Goal: Transaction & Acquisition: Purchase product/service

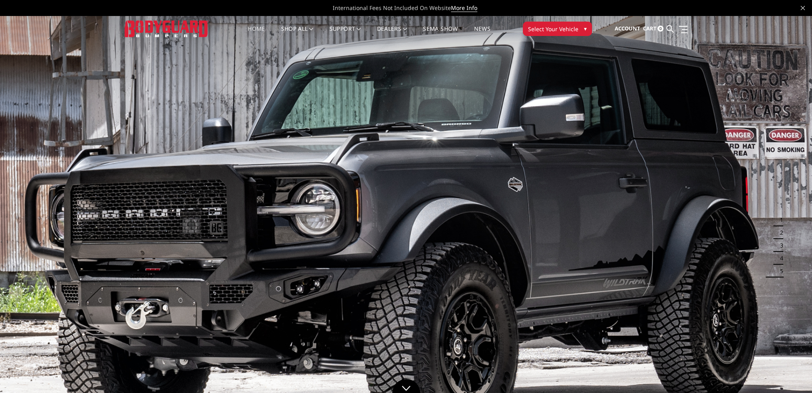
click at [569, 27] on span "Select Your Vehicle" at bounding box center [553, 29] width 50 height 8
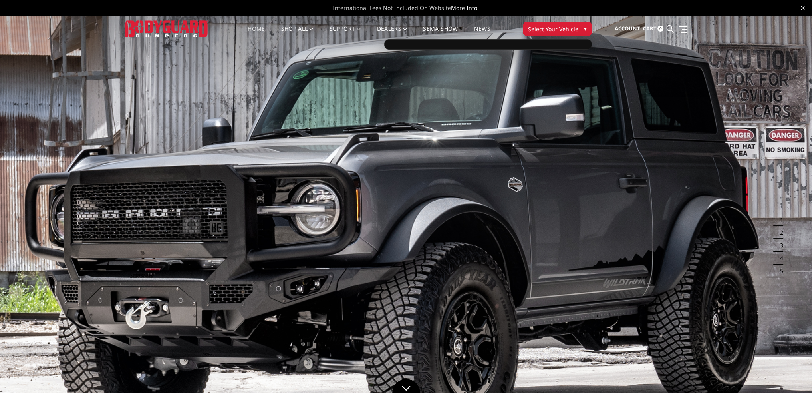
click at [584, 32] on span "▾" at bounding box center [585, 28] width 3 height 8
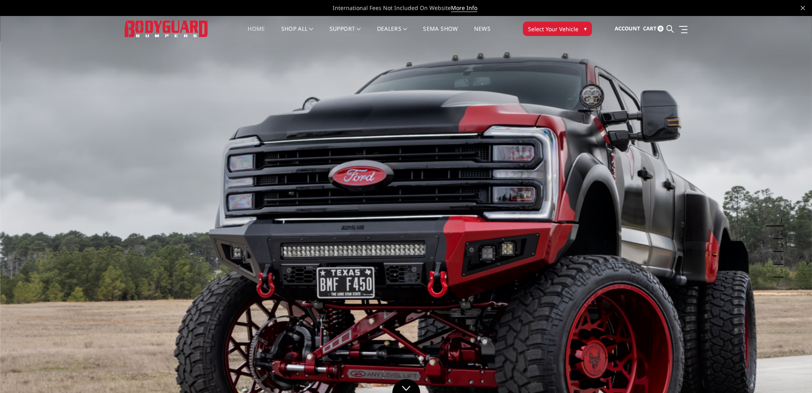
click at [584, 28] on span "▾" at bounding box center [585, 28] width 3 height 8
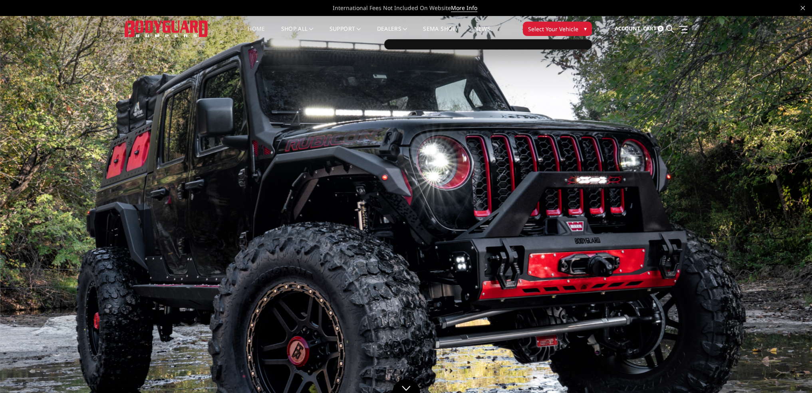
click at [507, 43] on div at bounding box center [488, 44] width 208 height 10
click at [574, 48] on div at bounding box center [488, 44] width 208 height 10
click at [581, 28] on button "Select Your Vehicle ▾" at bounding box center [557, 29] width 69 height 14
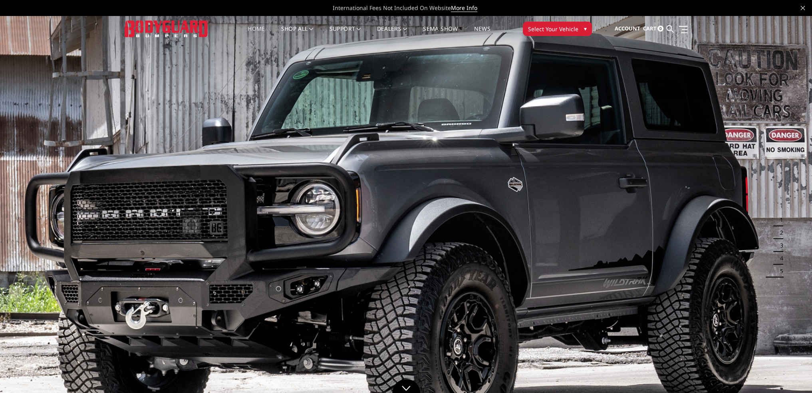
click at [581, 28] on button "Select Your Vehicle ▾" at bounding box center [557, 29] width 69 height 14
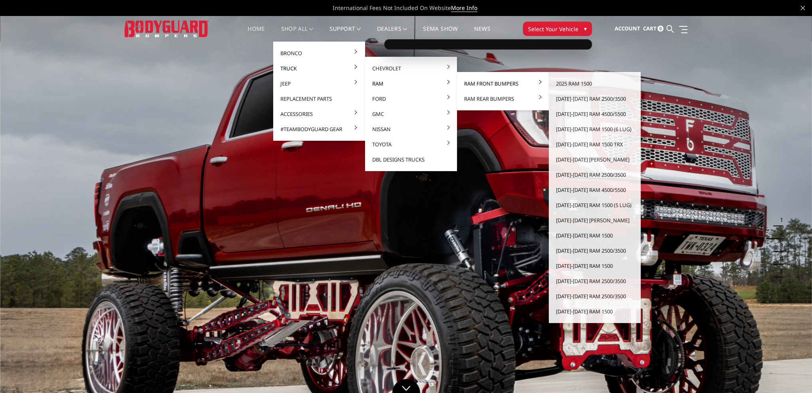
click at [487, 85] on link "Ram Front Bumpers" at bounding box center [502, 83] width 85 height 15
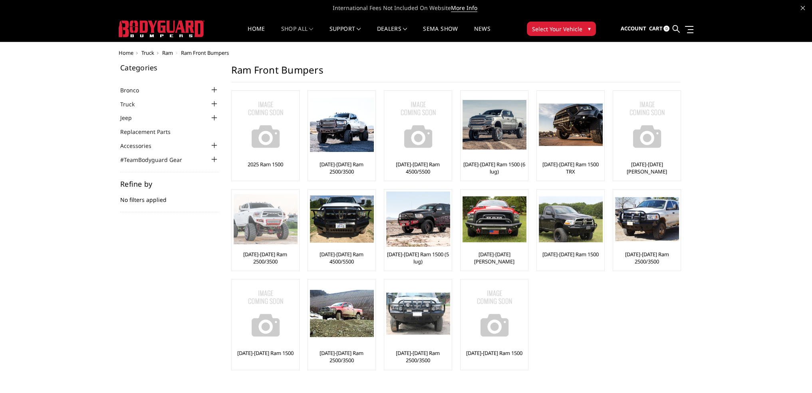
click at [265, 222] on img at bounding box center [266, 219] width 64 height 50
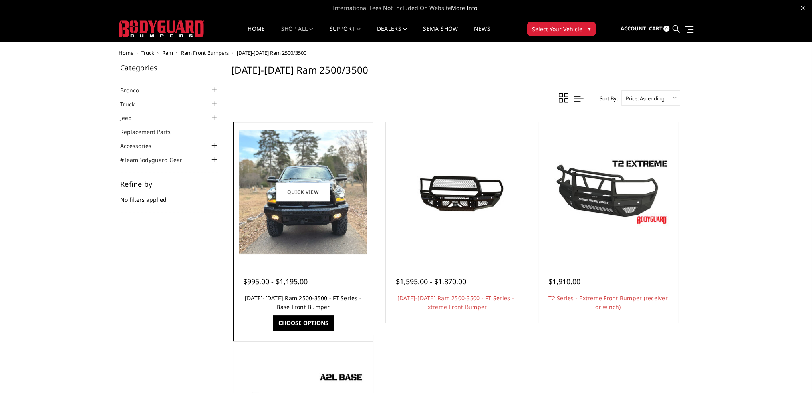
click at [305, 296] on link "2010-2018 Ram 2500-3500 - FT Series - Base Front Bumper" at bounding box center [303, 302] width 117 height 16
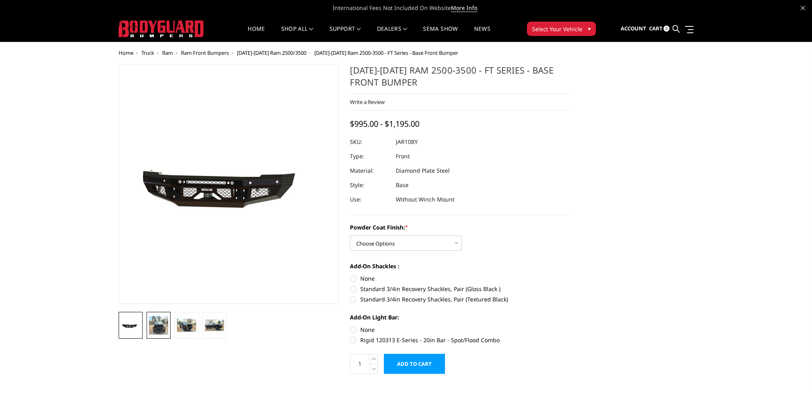
click at [160, 329] on img at bounding box center [158, 325] width 19 height 19
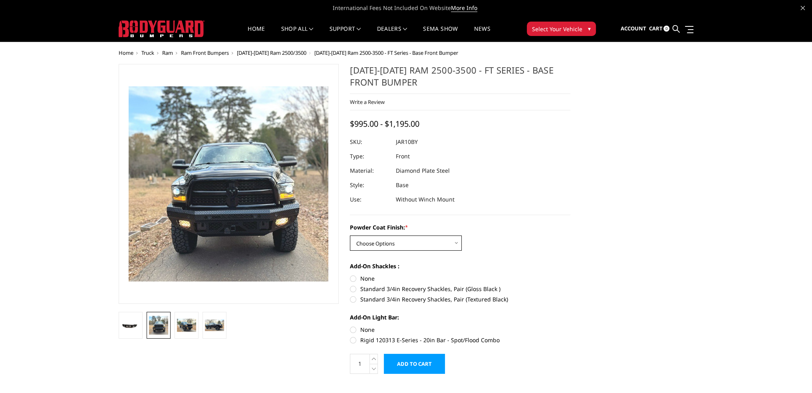
click at [460, 238] on select "Choose Options Bare Metal Gloss Black Powder Coat Textured Black Powder Coat" at bounding box center [406, 242] width 112 height 15
click at [482, 236] on div "Powder Coat Finish: * Choose Options Bare Metal Gloss Black Powder Coat Texture…" at bounding box center [460, 237] width 221 height 28
click at [220, 325] on img at bounding box center [214, 325] width 19 height 12
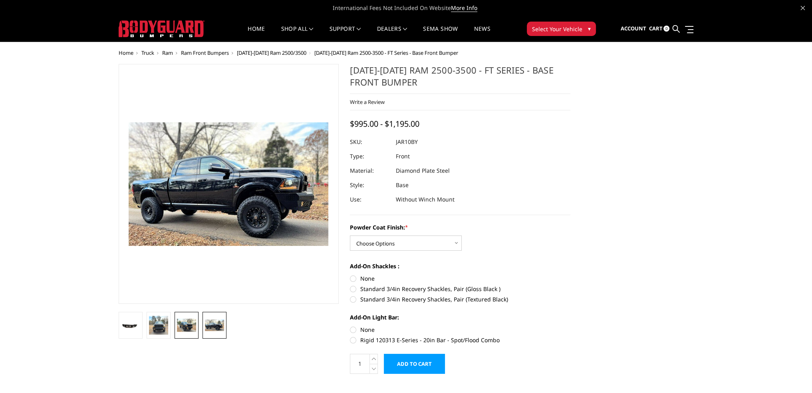
click at [193, 318] on img at bounding box center [186, 324] width 19 height 13
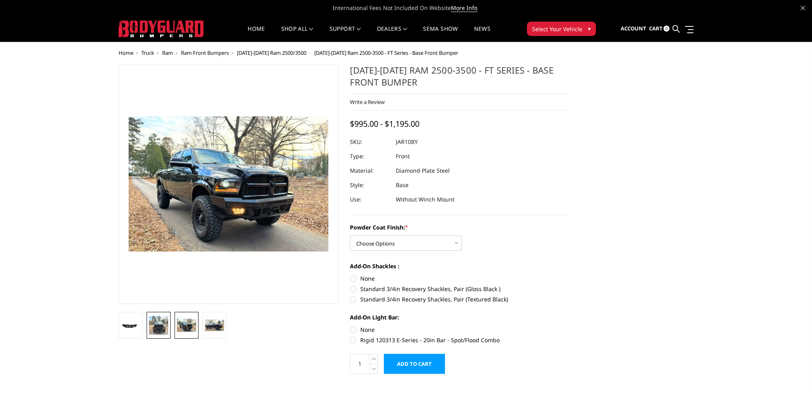
click at [156, 321] on img at bounding box center [158, 325] width 19 height 19
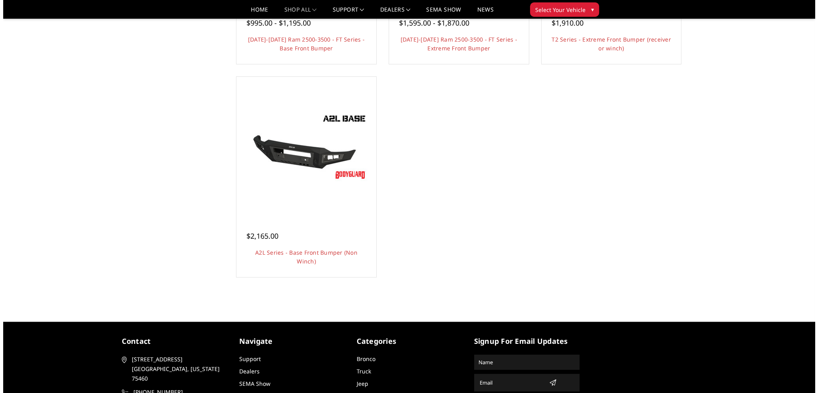
scroll to position [240, 0]
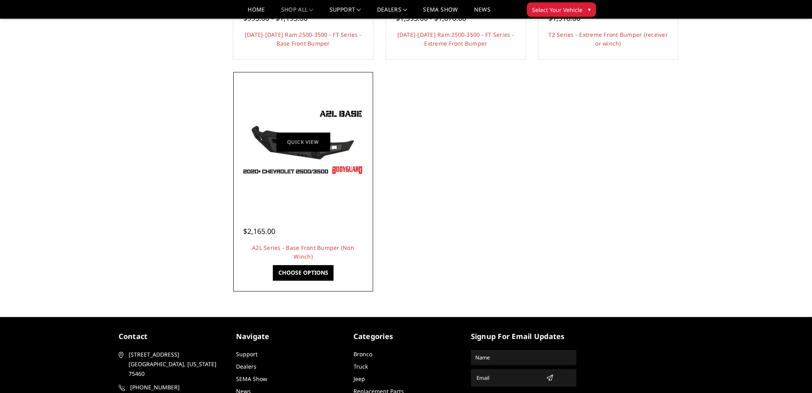
click at [318, 143] on link "Quick view" at bounding box center [303, 141] width 54 height 19
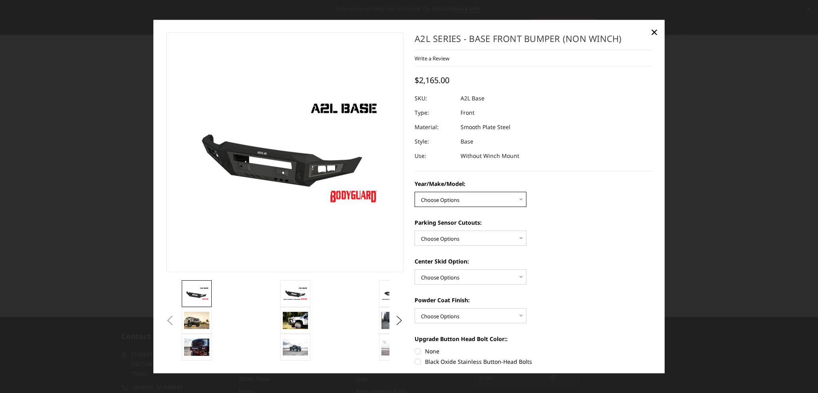
click at [522, 198] on select "Choose Options Chevrolet 15-19 2500/3500 Chevrolet 19-21 1500 Chevrolet 15-20 C…" at bounding box center [471, 199] width 112 height 15
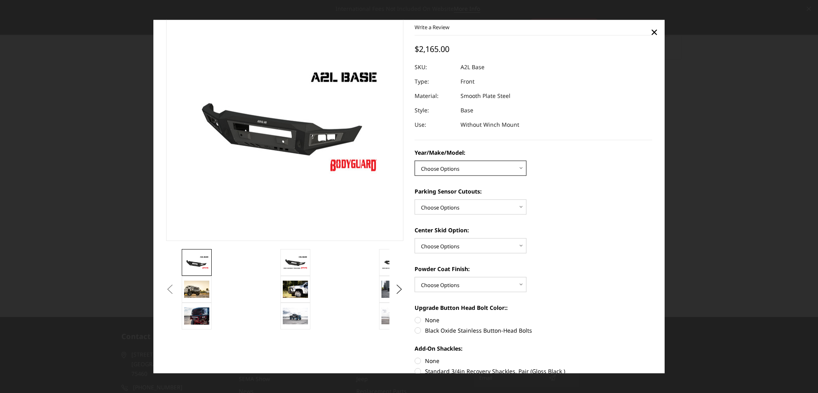
scroll to position [40, 0]
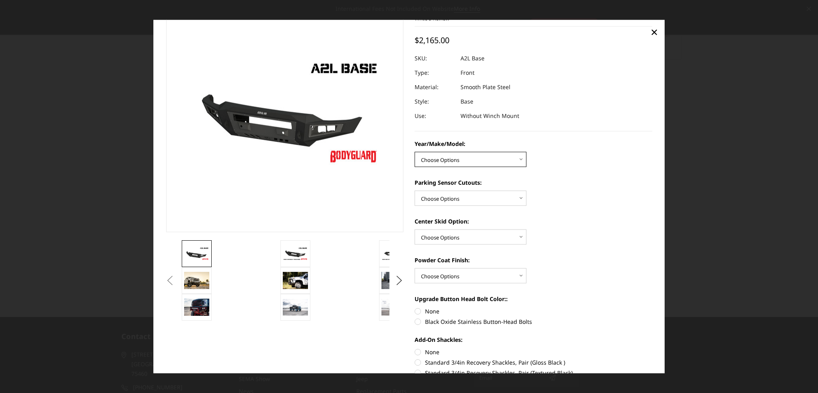
click at [519, 159] on select "Choose Options Chevrolet 15-19 2500/3500 Chevrolet 19-21 1500 Chevrolet 15-20 C…" at bounding box center [471, 159] width 112 height 15
select select "4343"
click at [415, 152] on select "Choose Options Chevrolet 15-19 2500/3500 Chevrolet 19-21 1500 Chevrolet 15-20 C…" at bounding box center [471, 159] width 112 height 15
click at [518, 197] on select "Choose Options Yes - With Parking Sensor Cutouts No - Without Parking Sensor Cu…" at bounding box center [471, 198] width 112 height 15
select select "4328"
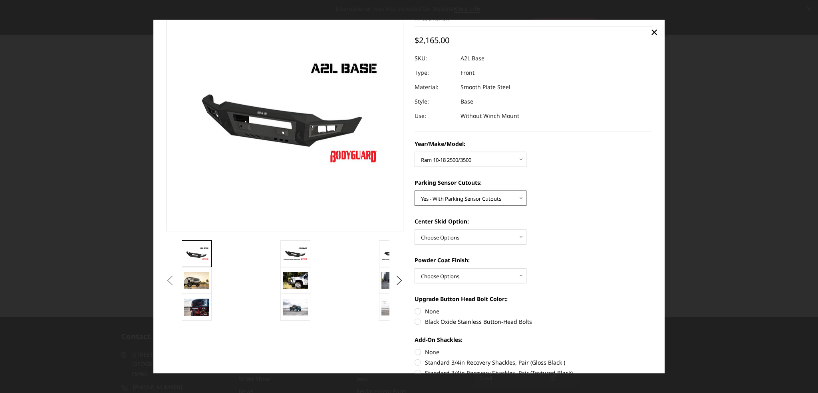
click at [415, 191] on select "Choose Options Yes - With Parking Sensor Cutouts No - Without Parking Sensor Cu…" at bounding box center [471, 198] width 112 height 15
click at [516, 238] on select "Choose Options Single Light Bar Cutout" at bounding box center [471, 236] width 112 height 15
select select "4304"
click at [415, 229] on select "Choose Options Single Light Bar Cutout" at bounding box center [471, 236] width 112 height 15
click at [516, 270] on select "Choose Options Bare metal (included) Texture Black Powder Coat" at bounding box center [471, 275] width 112 height 15
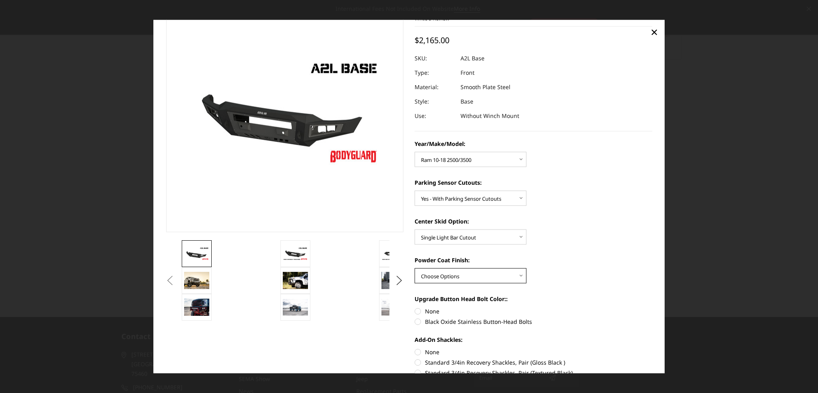
select select "4285"
click at [415, 268] on select "Choose Options Bare metal (included) Texture Black Powder Coat" at bounding box center [471, 275] width 112 height 15
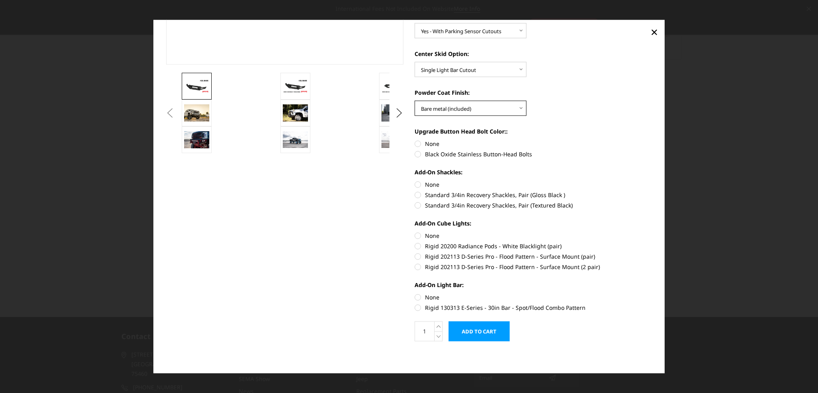
scroll to position [8, 0]
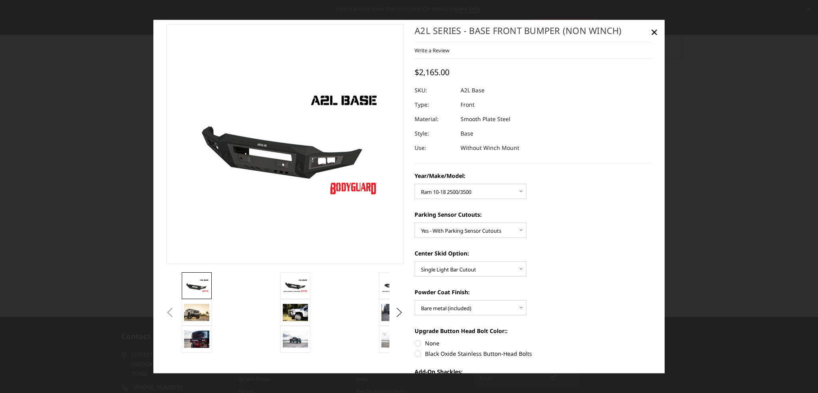
click at [203, 288] on img at bounding box center [196, 285] width 25 height 14
click at [297, 282] on img at bounding box center [295, 285] width 25 height 14
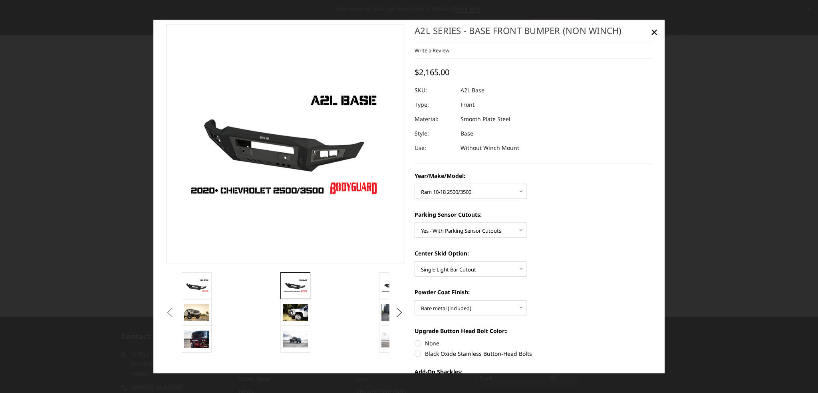
click at [398, 314] on button "Next" at bounding box center [400, 312] width 12 height 12
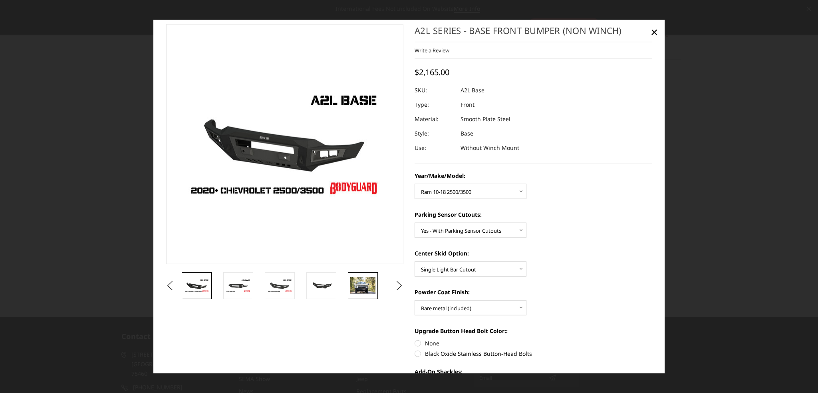
click at [364, 288] on img at bounding box center [362, 285] width 25 height 17
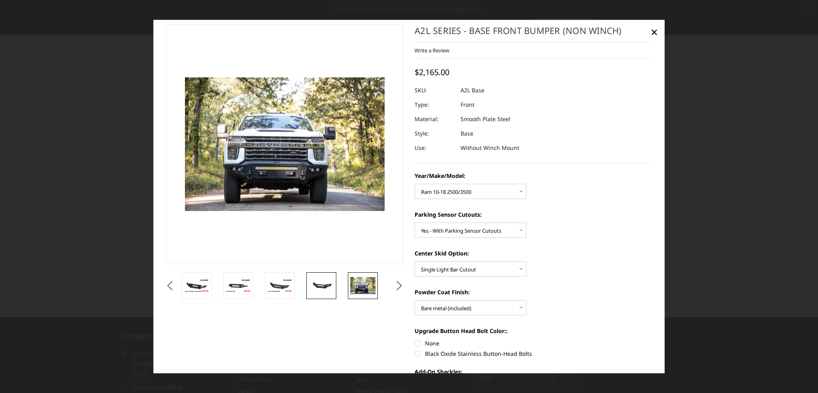
click at [326, 284] on img at bounding box center [321, 285] width 25 height 12
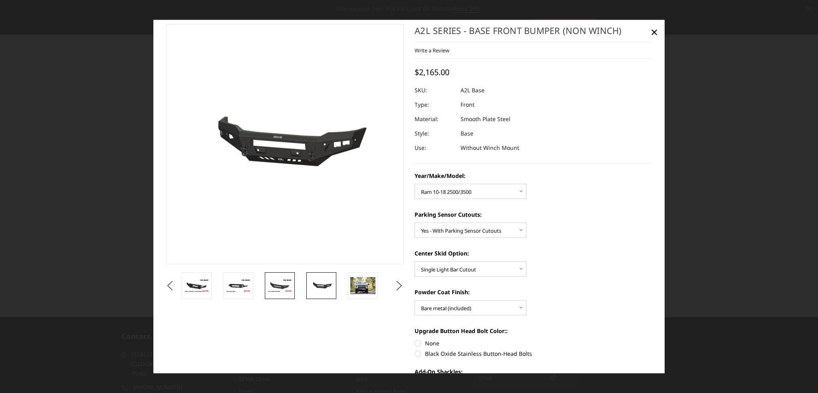
click at [280, 285] on img at bounding box center [279, 285] width 25 height 14
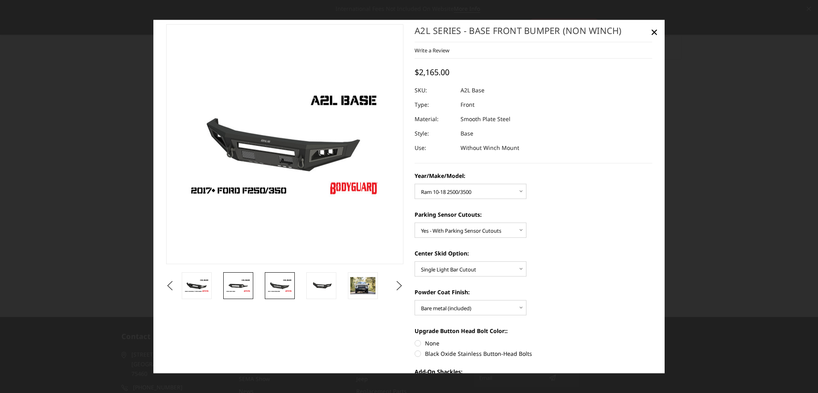
click at [242, 283] on img at bounding box center [238, 285] width 25 height 14
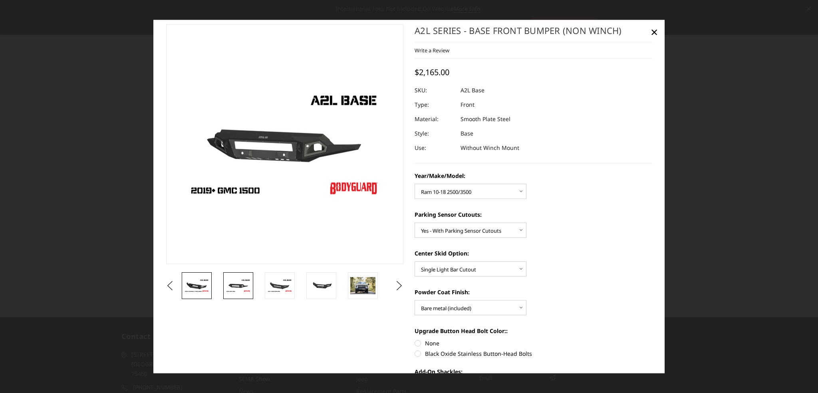
click at [206, 284] on img at bounding box center [196, 285] width 25 height 14
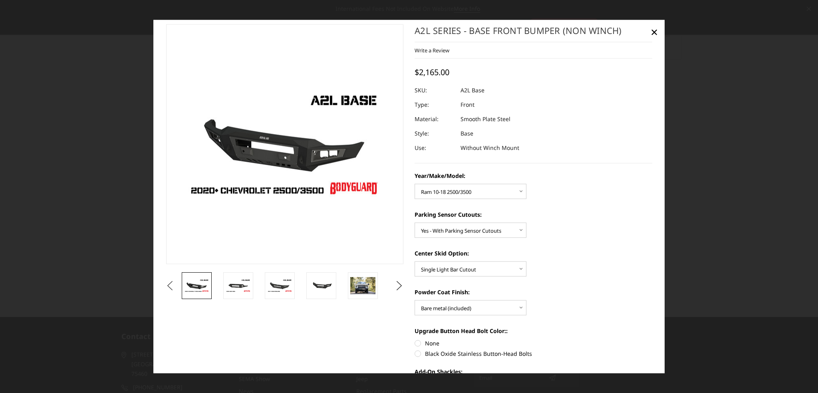
click at [165, 286] on button "Previous" at bounding box center [170, 285] width 12 height 12
click at [176, 288] on button "Previous" at bounding box center [170, 285] width 12 height 12
click at [176, 284] on button "Previous" at bounding box center [170, 285] width 12 height 12
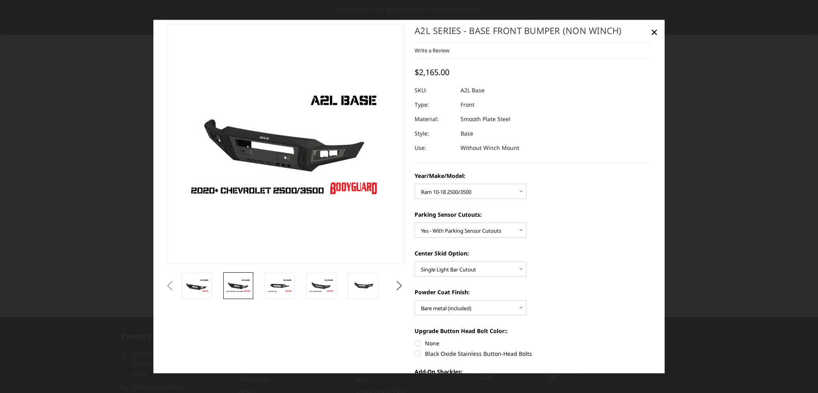
click at [168, 288] on button "Previous" at bounding box center [170, 285] width 12 height 12
click at [400, 282] on button "Next" at bounding box center [400, 285] width 12 height 12
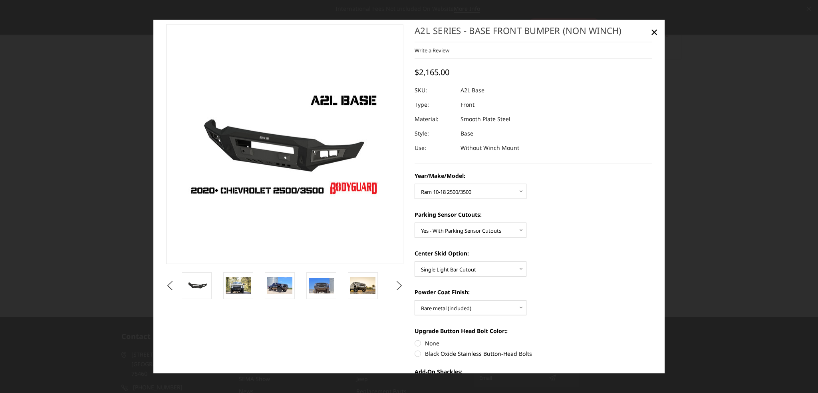
click at [400, 282] on button "Next" at bounding box center [400, 285] width 12 height 12
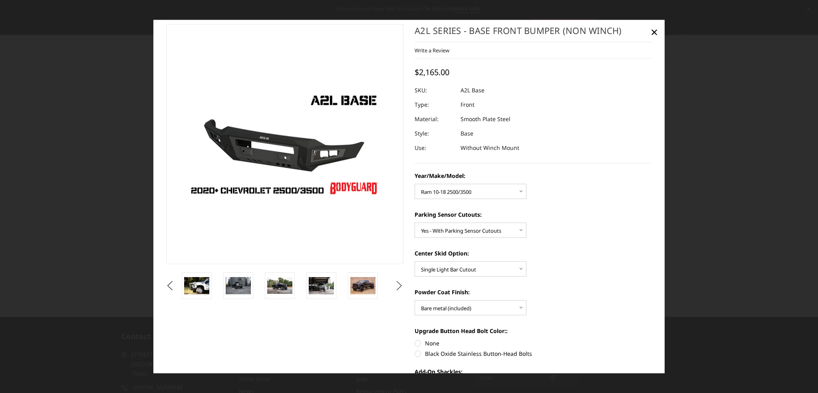
click at [400, 282] on button "Next" at bounding box center [400, 285] width 12 height 12
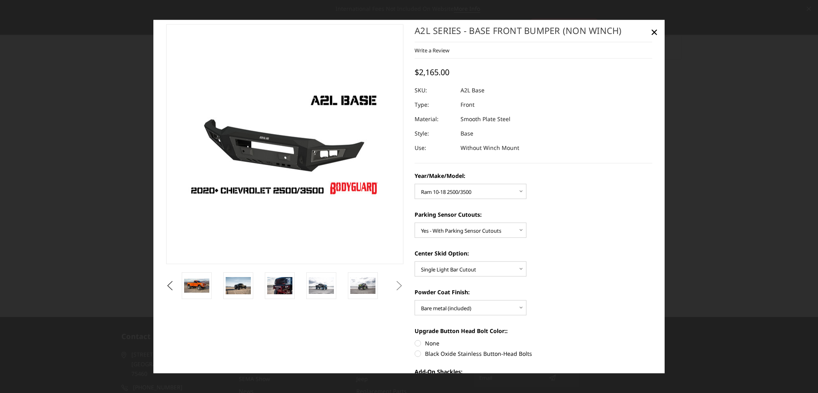
click at [399, 284] on button "Next" at bounding box center [400, 285] width 12 height 12
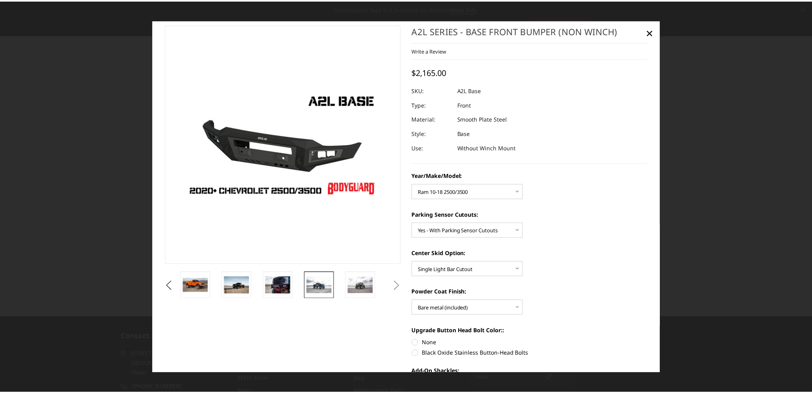
scroll to position [0, 0]
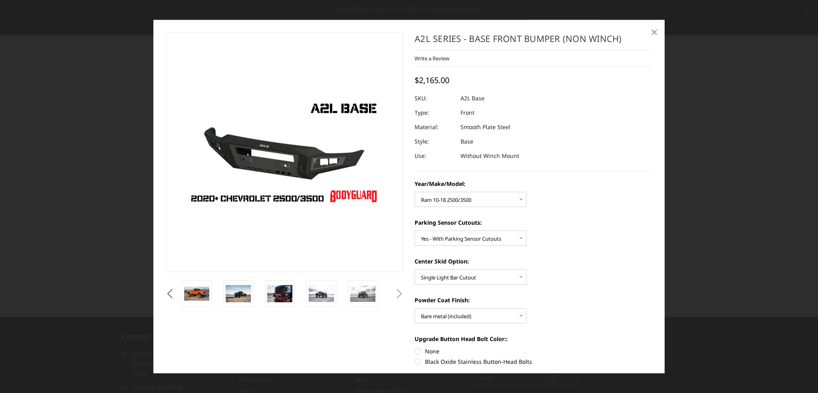
click at [652, 33] on span "×" at bounding box center [654, 31] width 7 height 17
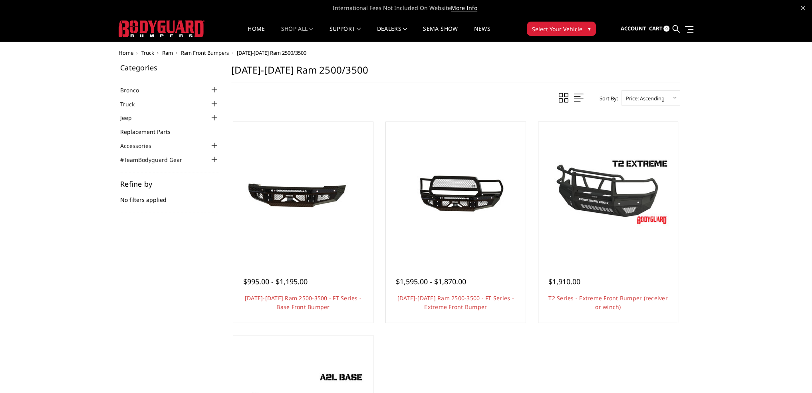
click at [141, 131] on link "Replacement Parts" at bounding box center [150, 131] width 60 height 8
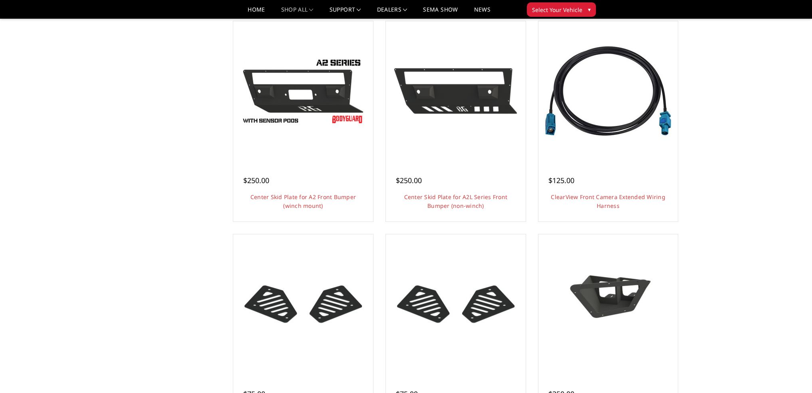
scroll to position [280, 0]
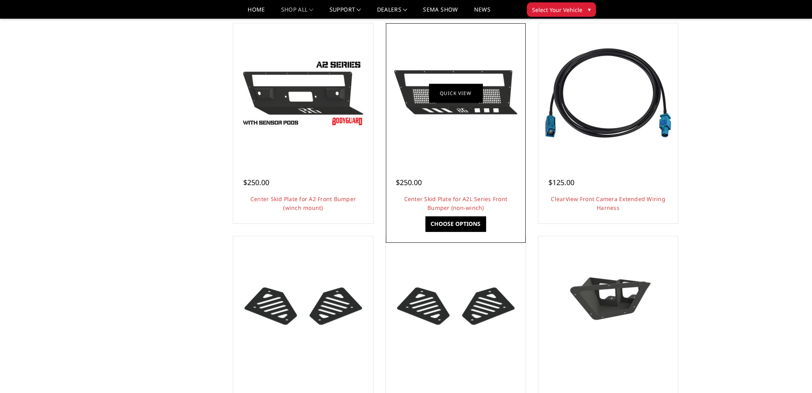
click at [482, 89] on link "Quick view" at bounding box center [456, 93] width 54 height 19
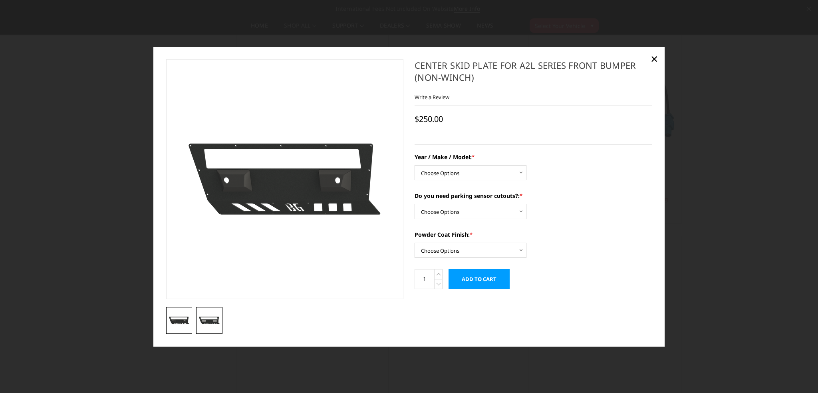
click at [203, 318] on img at bounding box center [210, 320] width 22 height 13
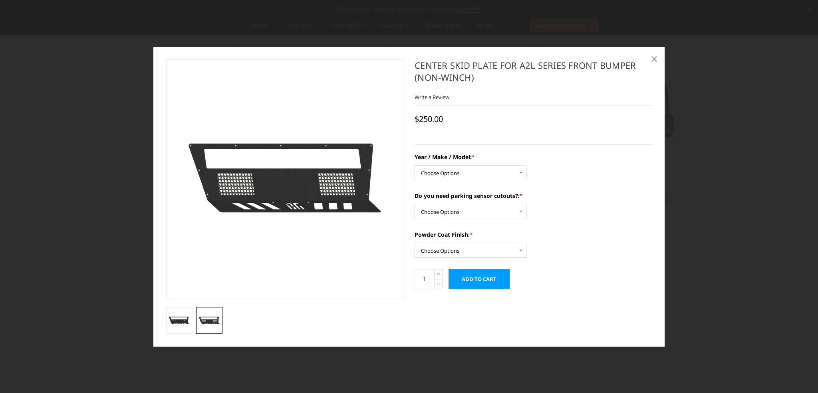
click at [656, 57] on span "×" at bounding box center [654, 58] width 7 height 17
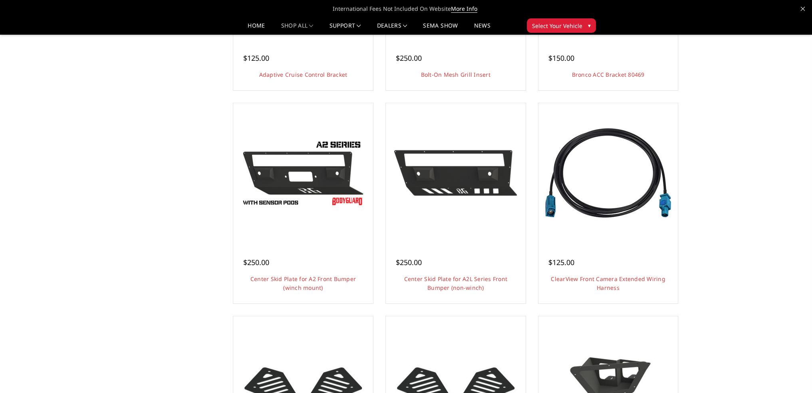
scroll to position [240, 0]
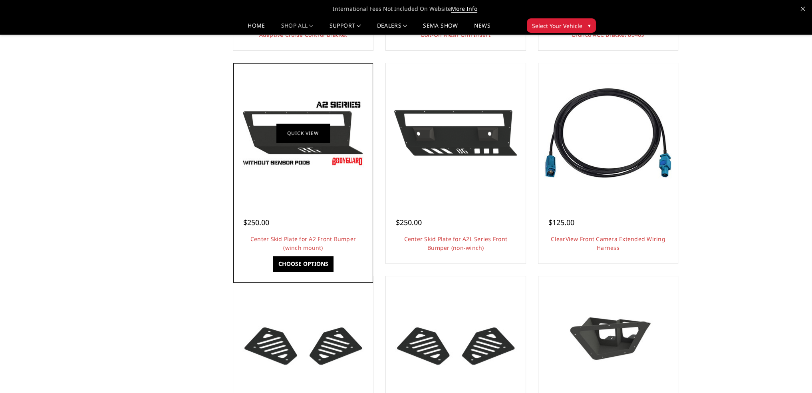
click at [305, 127] on link "Quick view" at bounding box center [303, 132] width 54 height 19
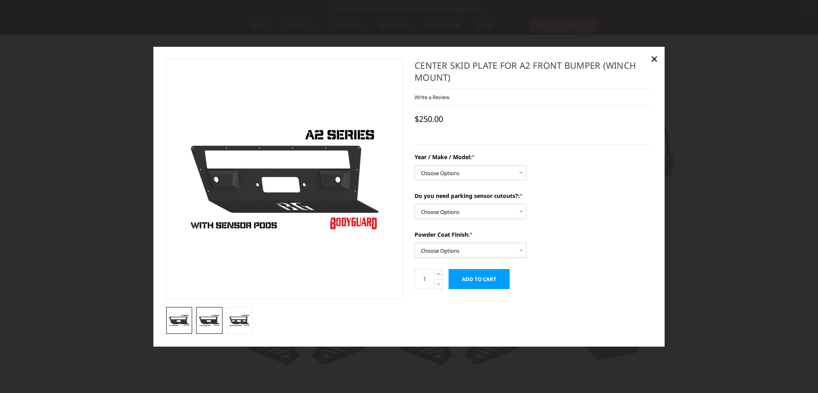
click at [208, 318] on img at bounding box center [210, 320] width 22 height 12
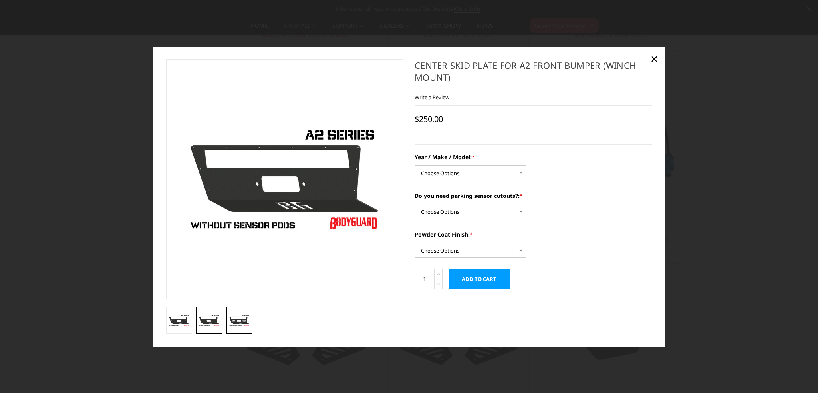
click at [241, 321] on img at bounding box center [240, 320] width 22 height 12
click at [209, 316] on img at bounding box center [210, 320] width 22 height 12
click at [179, 320] on img at bounding box center [180, 320] width 22 height 12
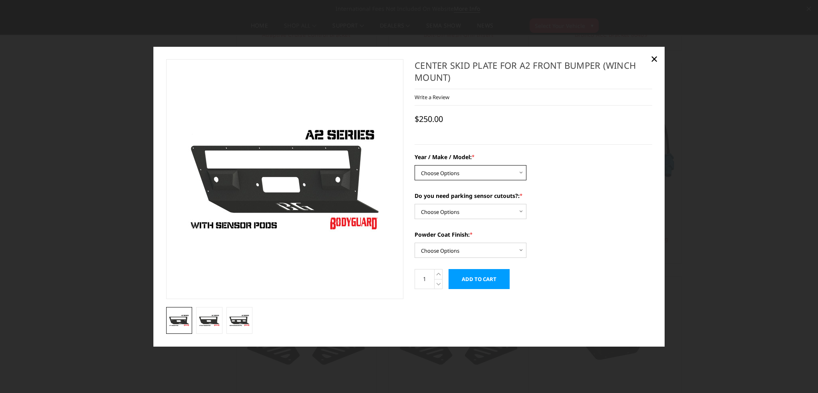
click at [523, 171] on select "Choose Options Chevrolet 20-23 2500 / 3500 Ford 17-22 F250 / F350 Ford 17-22 F4…" at bounding box center [471, 172] width 112 height 15
click at [590, 203] on div "Do you need parking sensor cutouts?: * Choose Options Yes - I have front parkin…" at bounding box center [534, 205] width 238 height 28
click at [522, 211] on select "Choose Options Yes - I have front parking sensors No - I do NOT have parking se…" at bounding box center [471, 211] width 112 height 15
select select "540"
click at [415, 204] on select "Choose Options Yes - I have front parking sensors No - I do NOT have parking se…" at bounding box center [471, 211] width 112 height 15
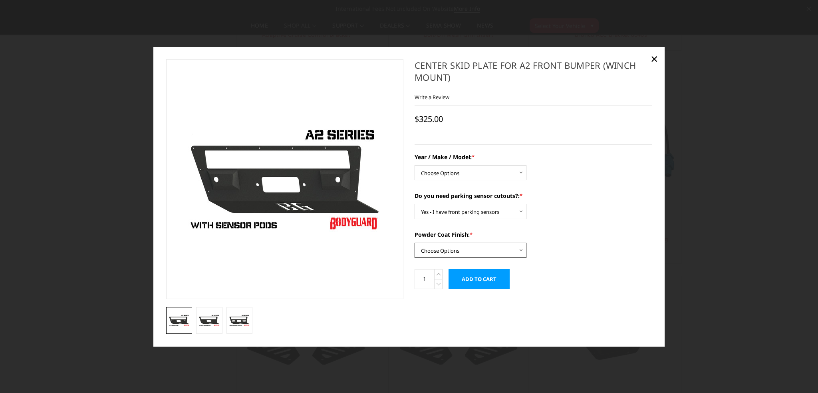
click at [523, 249] on select "Choose Options Bare metal (included) Texture Black Powder Coat" at bounding box center [471, 250] width 112 height 15
select select "520"
click at [415, 243] on select "Choose Options Bare metal (included) Texture Black Powder Coat" at bounding box center [471, 250] width 112 height 15
click at [521, 175] on select "Choose Options Chevrolet 20-23 2500 / 3500 Ford 17-22 F250 / F350 Ford 17-22 F4…" at bounding box center [471, 172] width 112 height 15
select select "1297"
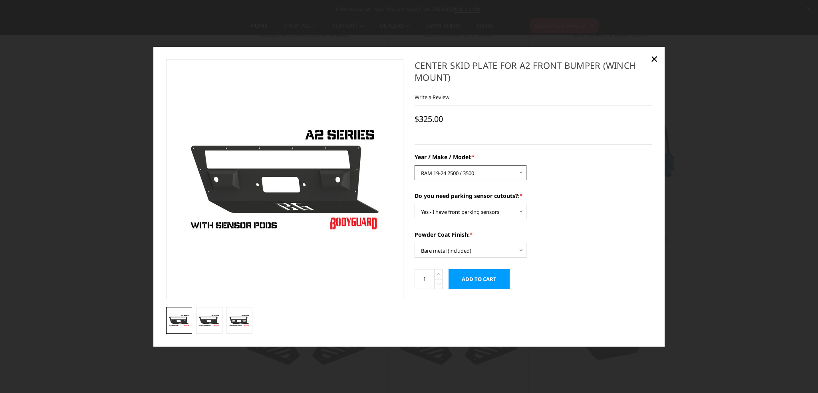
click at [415, 165] on select "Choose Options Chevrolet 20-23 2500 / 3500 Ford 17-22 F250 / F350 Ford 17-22 F4…" at bounding box center [471, 172] width 112 height 15
click at [521, 172] on select "Choose Options Chevrolet 20-23 2500 / 3500 Ford 17-22 F250 / F350 Ford 17-22 F4…" at bounding box center [471, 172] width 112 height 15
click at [655, 57] on span "×" at bounding box center [654, 58] width 7 height 17
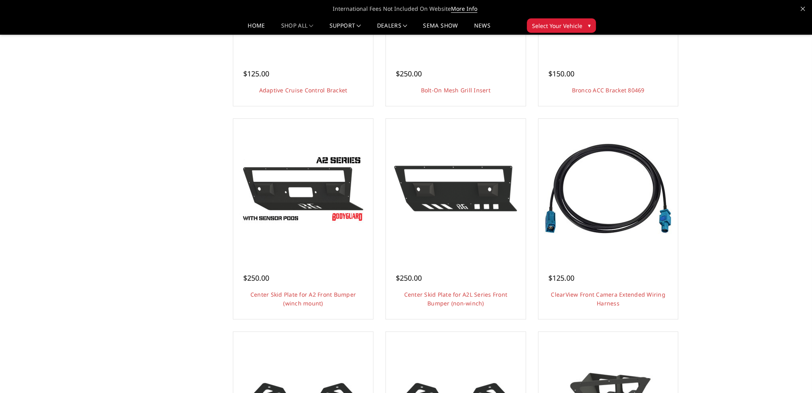
scroll to position [200, 0]
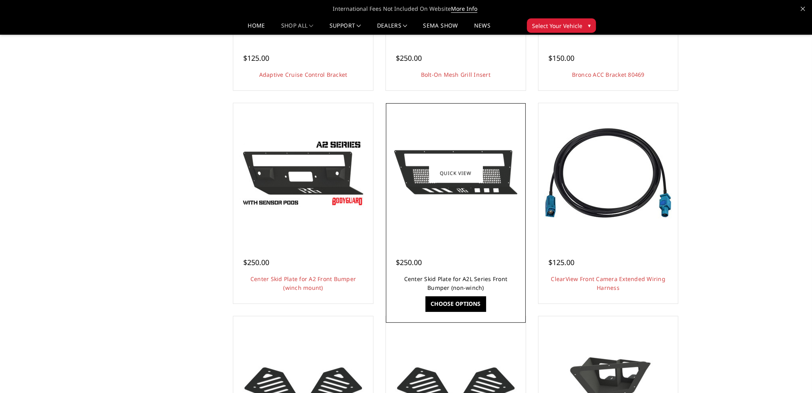
click at [467, 280] on link "Center Skid Plate for A2L Series Front Bumper (non-winch)" at bounding box center [455, 283] width 103 height 16
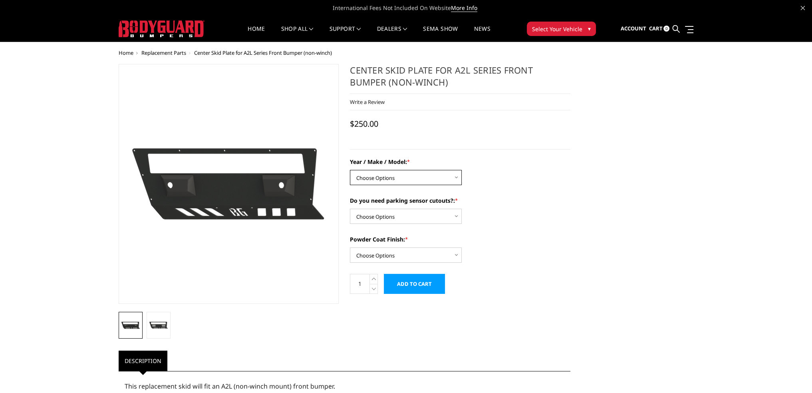
click at [457, 179] on select "Choose Options Chevrolet 20-23 2500 / 3500 Chevrolet 15-19 2500 / 3500 Chevrole…" at bounding box center [406, 177] width 112 height 15
select select "1483"
click at [350, 170] on select "Choose Options Chevrolet 20-23 2500 / 3500 Chevrolet 15-19 2500 / 3500 Chevrole…" at bounding box center [406, 177] width 112 height 15
click at [457, 215] on select "Choose Options Yes - I have front parking sensors No - I do NOT have parking se…" at bounding box center [406, 216] width 112 height 15
select select "540"
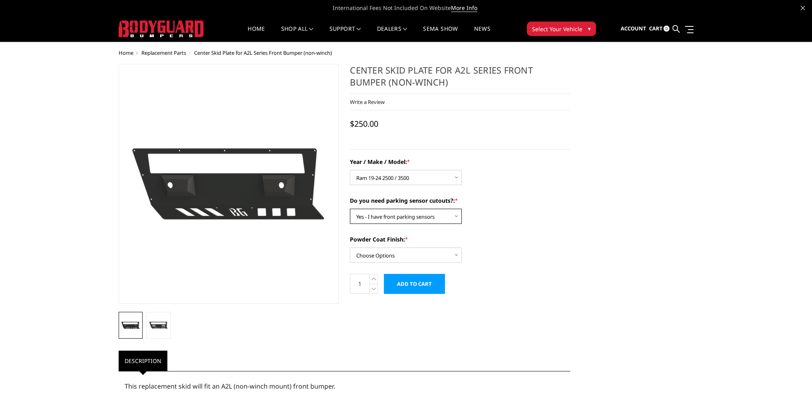
click at [350, 209] on select "Choose Options Yes - I have front parking sensors No - I do NOT have parking se…" at bounding box center [406, 216] width 112 height 15
click at [458, 255] on select "Choose Options Bare metal (included) Texture Black Powder Coat" at bounding box center [406, 254] width 112 height 15
click at [350, 247] on select "Choose Options Bare metal (included) Texture Black Powder Coat" at bounding box center [406, 254] width 112 height 15
click at [455, 254] on select "Choose Options Bare metal (included) Texture Black Powder Coat" at bounding box center [406, 254] width 112 height 15
select select "518"
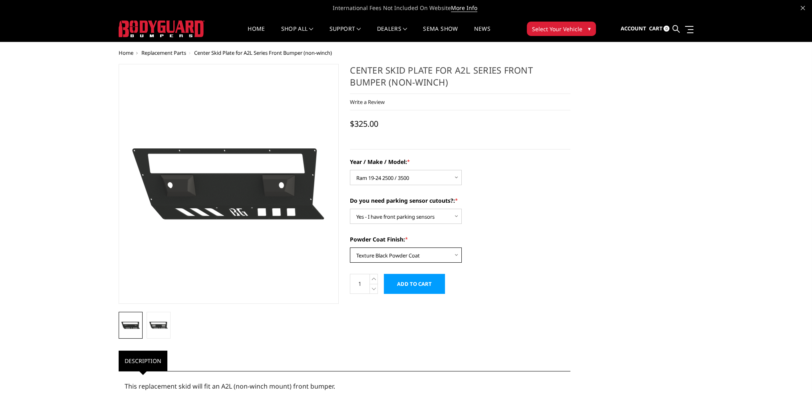
click at [350, 247] on select "Choose Options Bare metal (included) Texture Black Powder Coat" at bounding box center [406, 254] width 112 height 15
click at [158, 322] on img at bounding box center [158, 325] width 19 height 12
